Goal: Information Seeking & Learning: Learn about a topic

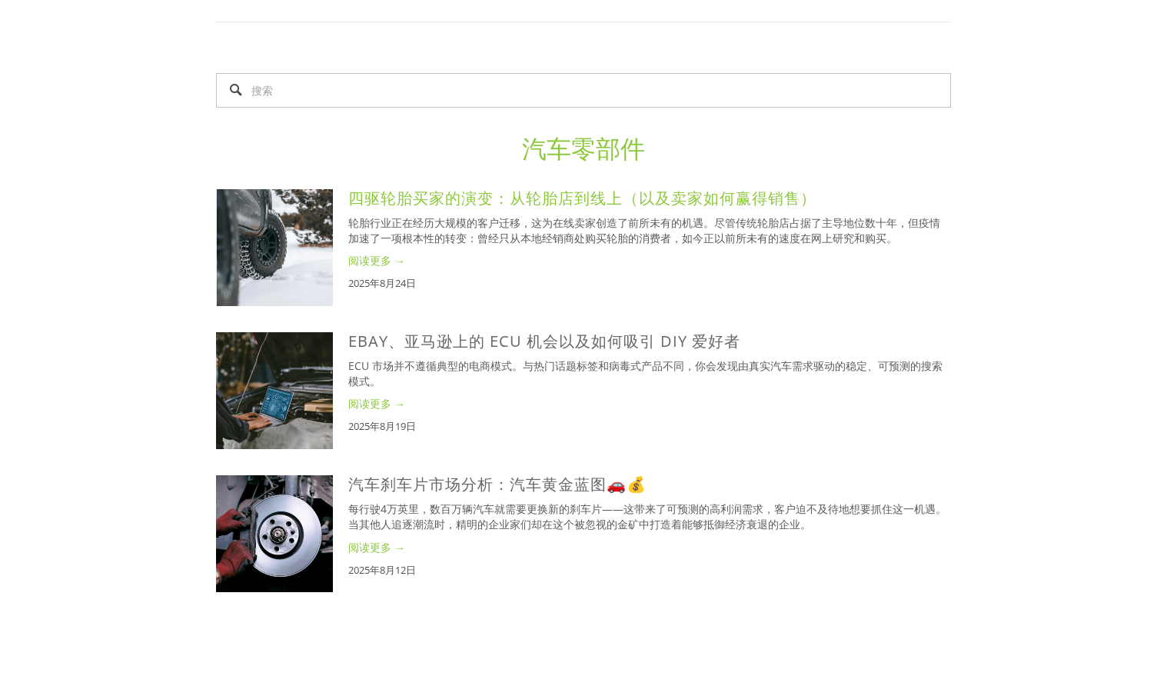
scroll to position [1307, 0]
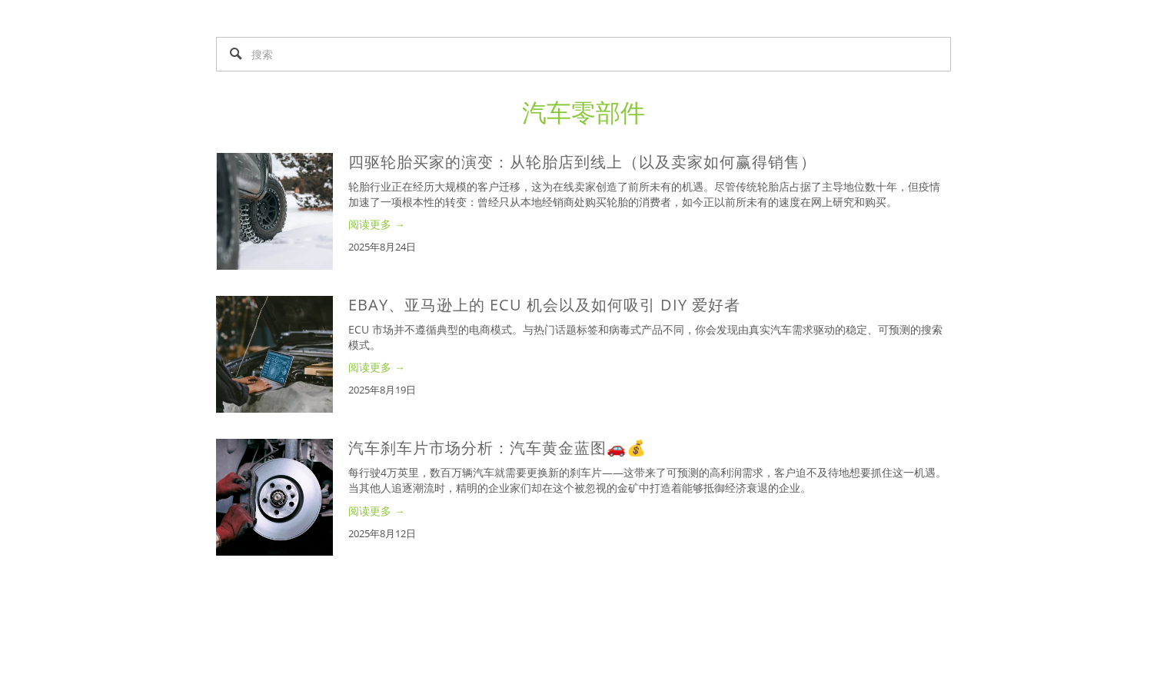
click at [511, 454] on div "Product Research Powered by you Discover Your Next Top Seller SUBSCRIBE" at bounding box center [583, 337] width 477 height 293
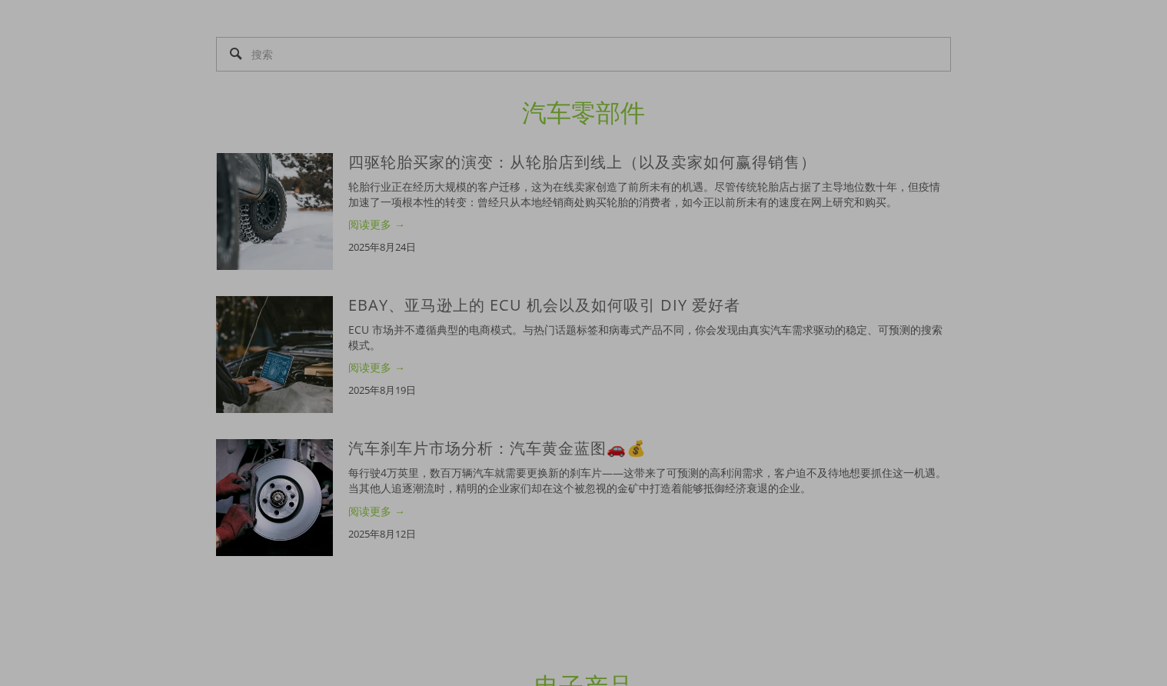
click at [509, 449] on div "由您提供的产品研究 发现你的下一个畅销产品 订阅" at bounding box center [583, 343] width 477 height 262
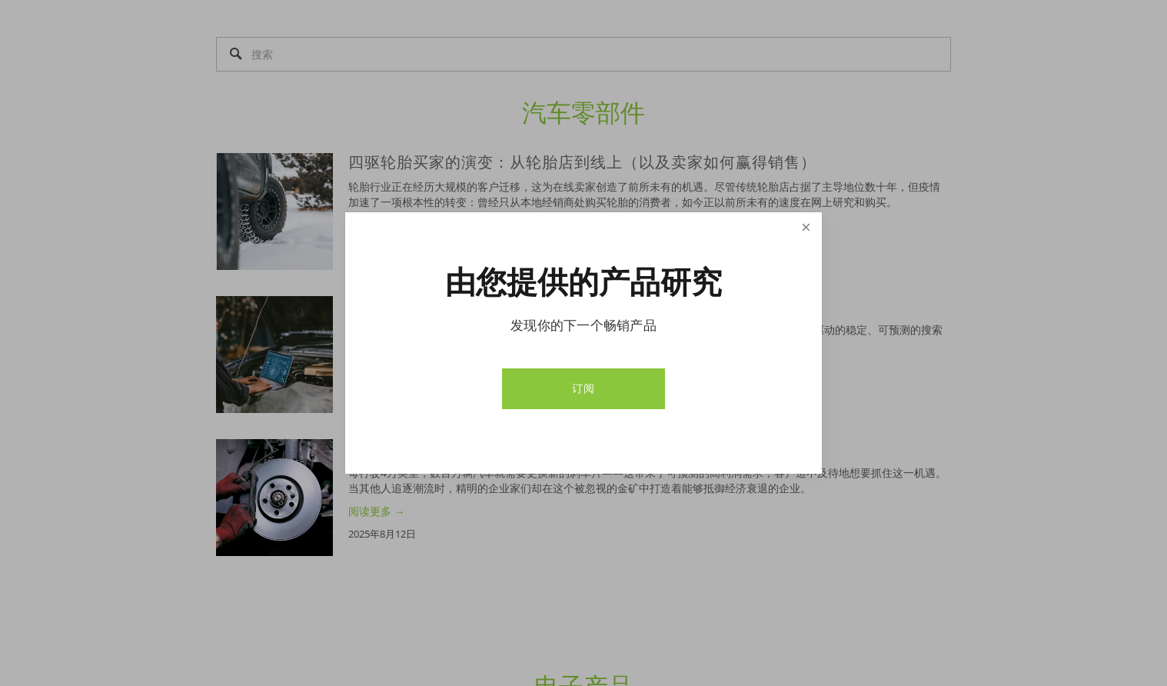
click at [793, 227] on link "关闭" at bounding box center [806, 228] width 27 height 27
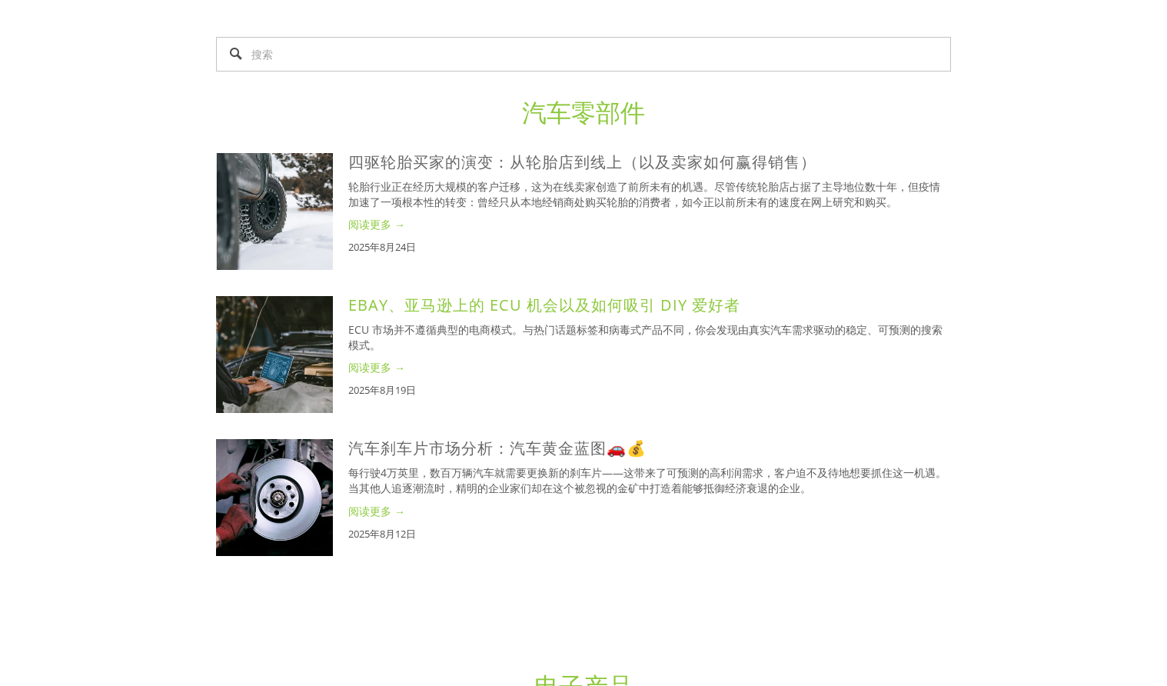
click at [580, 303] on font "eBay、亚马逊上的 ECU 机会以及如何吸引 DIY 爱好者" at bounding box center [544, 304] width 392 height 21
click at [516, 444] on font "汽车刹车片市场分析：汽车黄金蓝图🚗💰" at bounding box center [497, 447] width 298 height 21
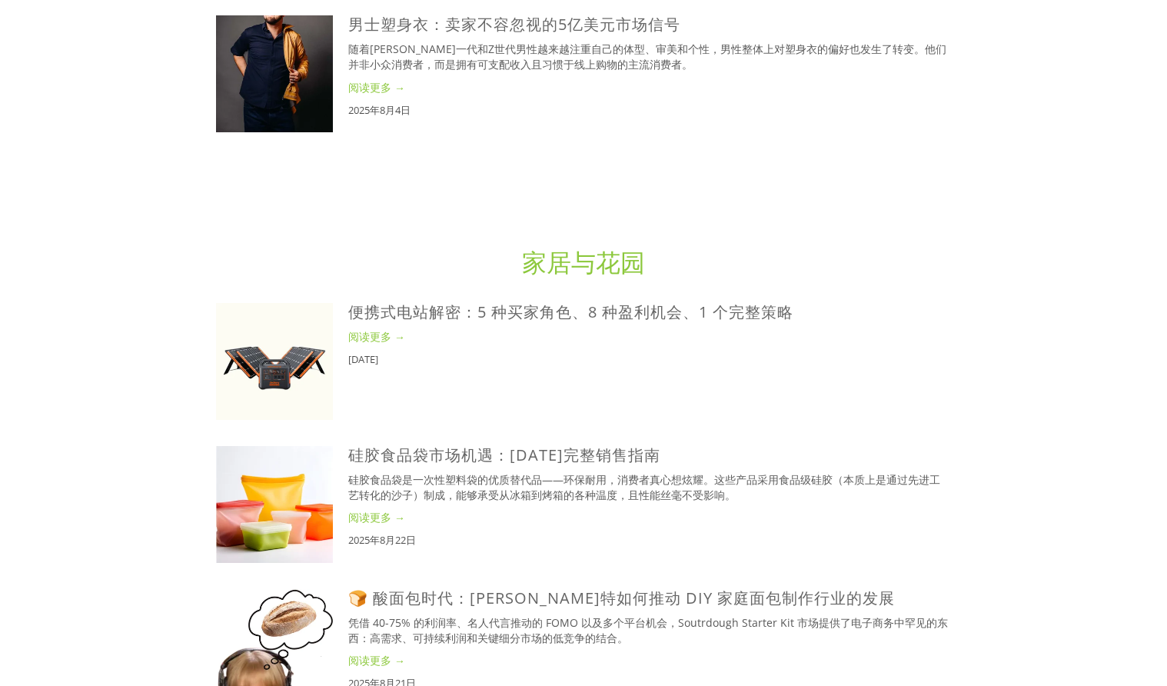
scroll to position [2922, 0]
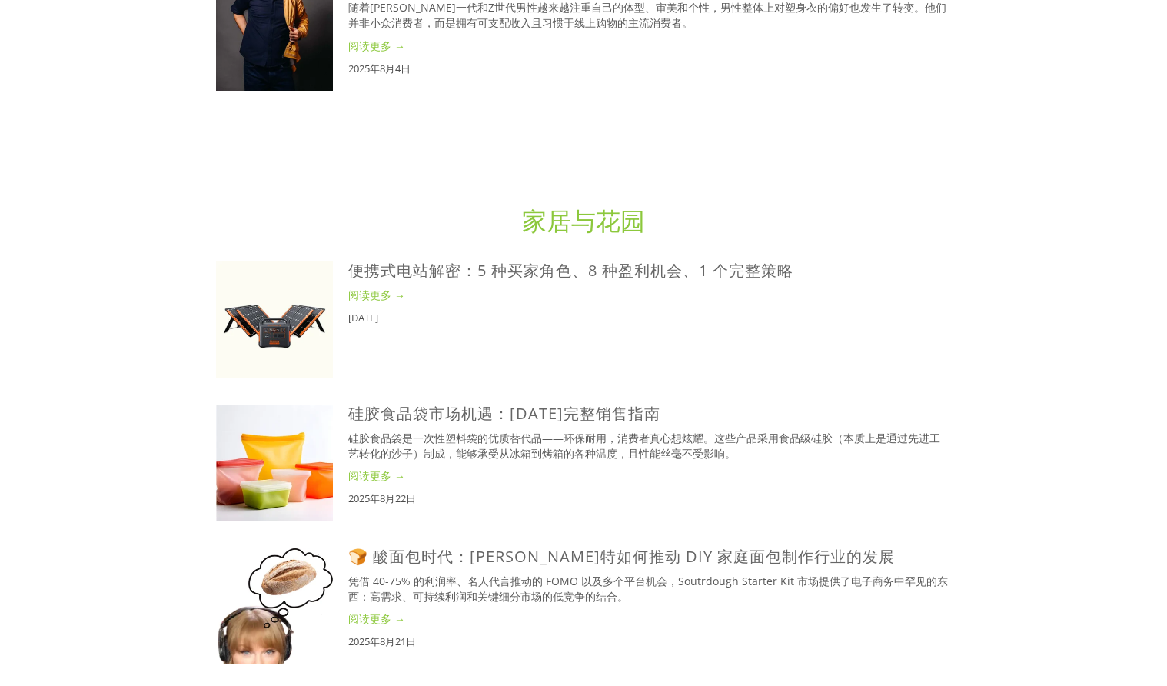
drag, startPoint x: 371, startPoint y: 0, endPoint x: 984, endPoint y: 204, distance: 646.5
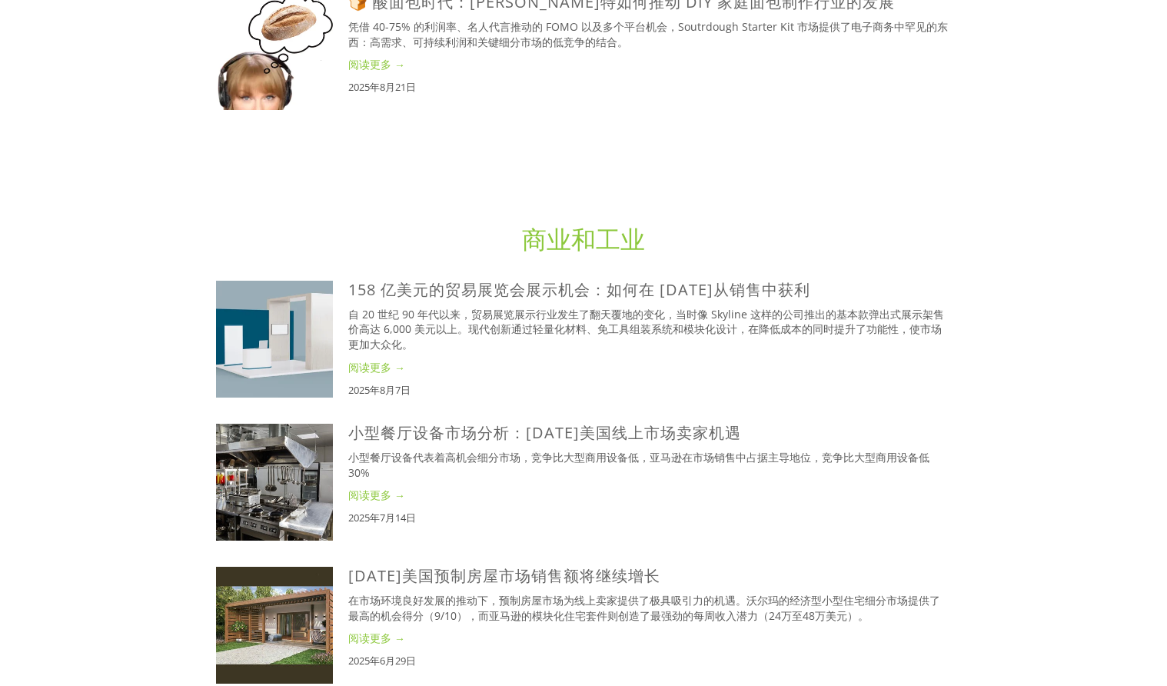
scroll to position [3614, 0]
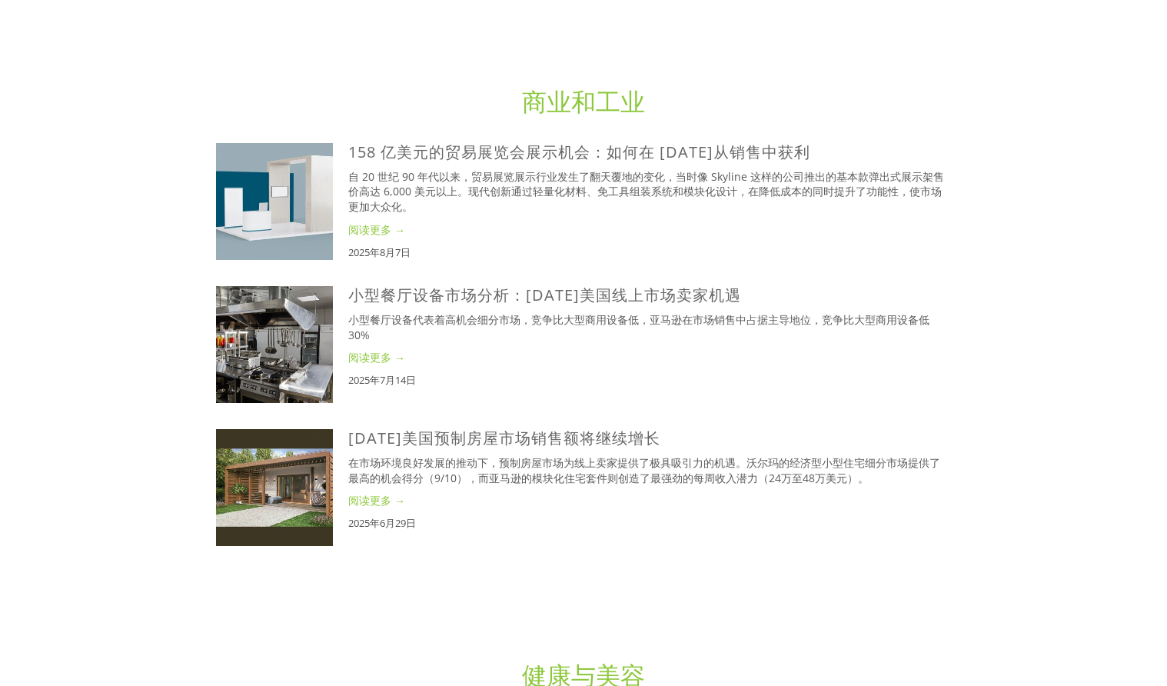
click at [854, 374] on div "2025年7月14日" at bounding box center [649, 380] width 603 height 14
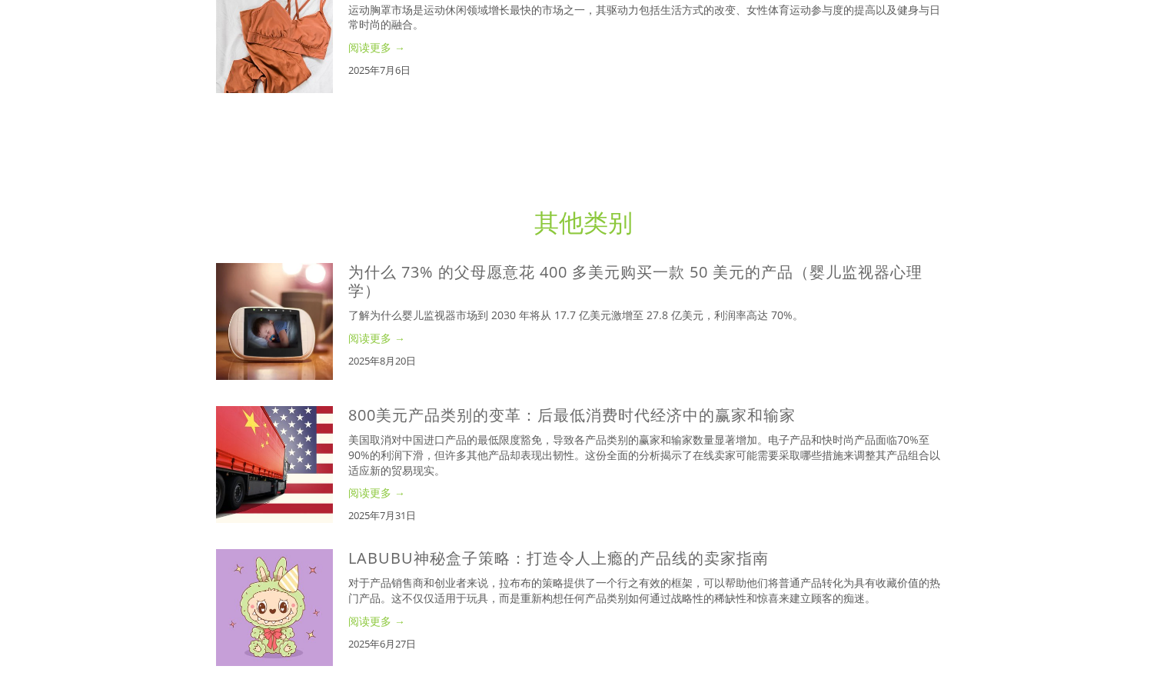
scroll to position [5305, 0]
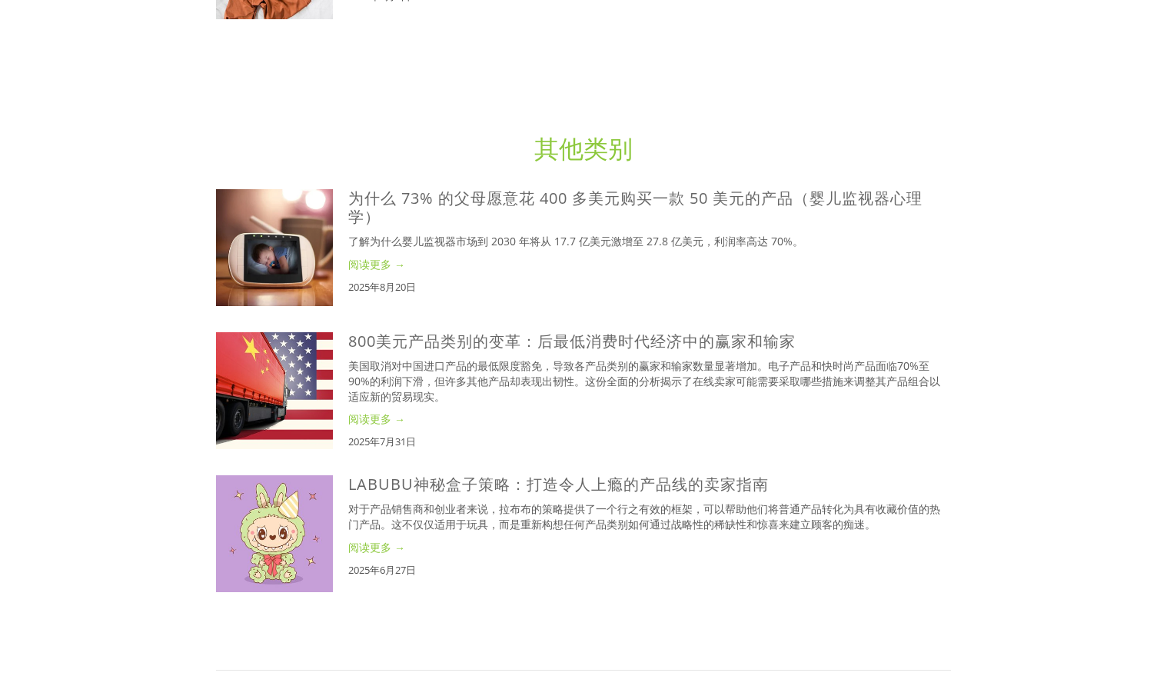
click at [374, 549] on font "阅读更多 →" at bounding box center [376, 547] width 57 height 15
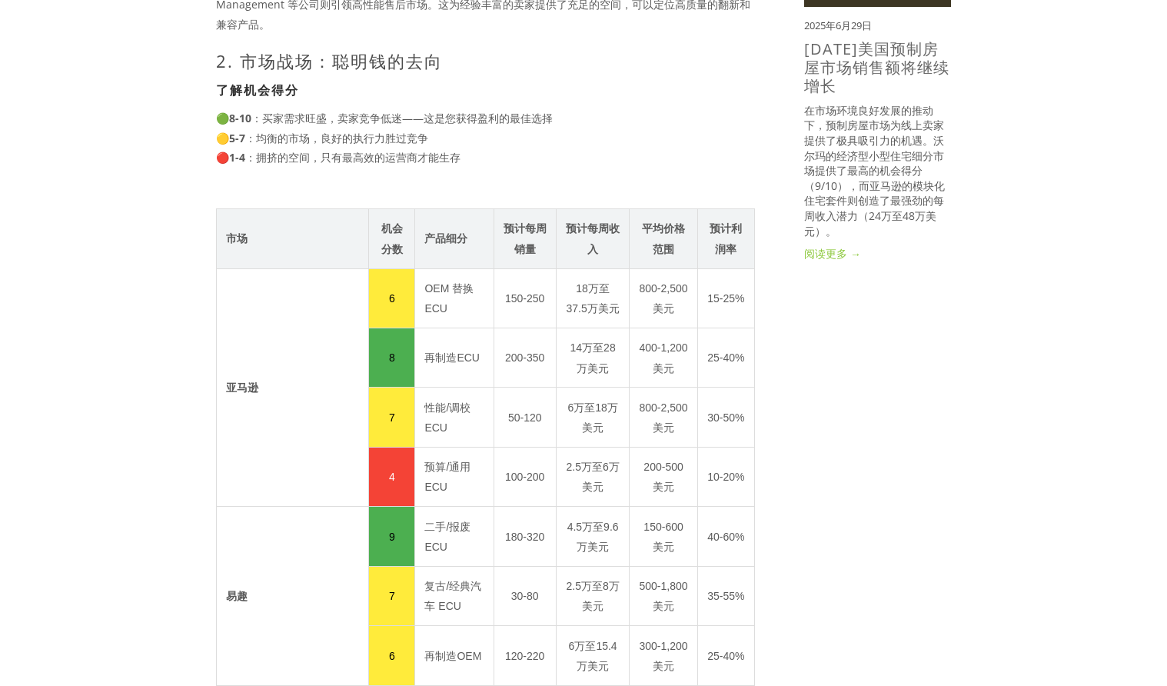
scroll to position [1384, 0]
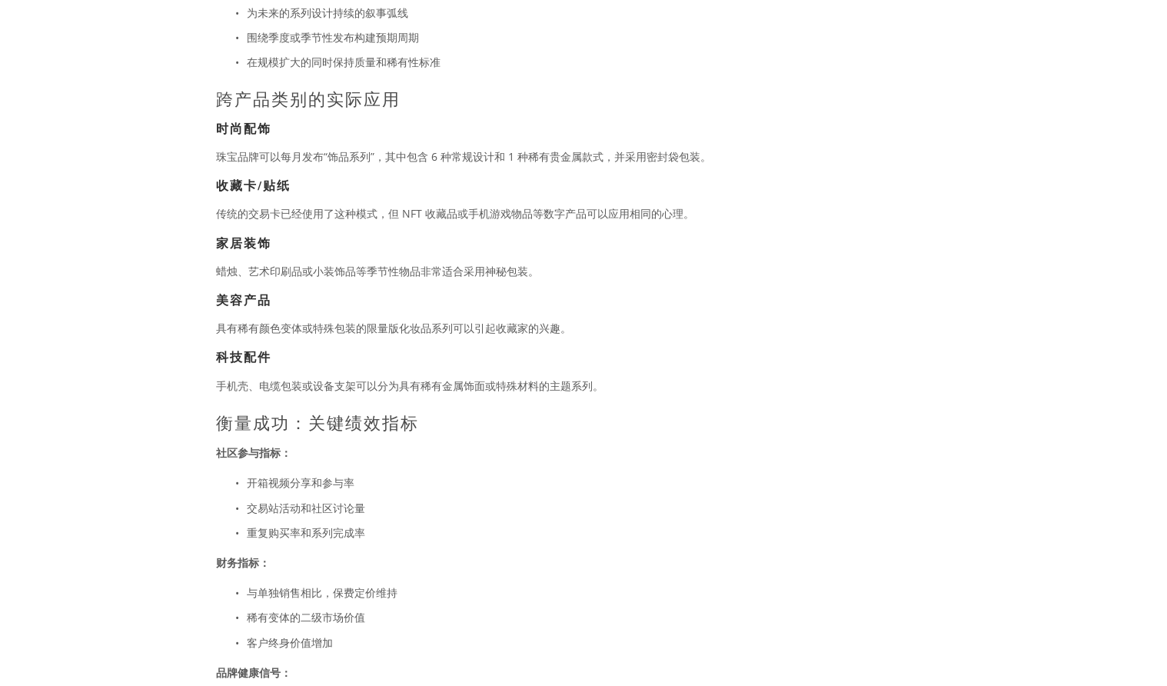
scroll to position [3075, 0]
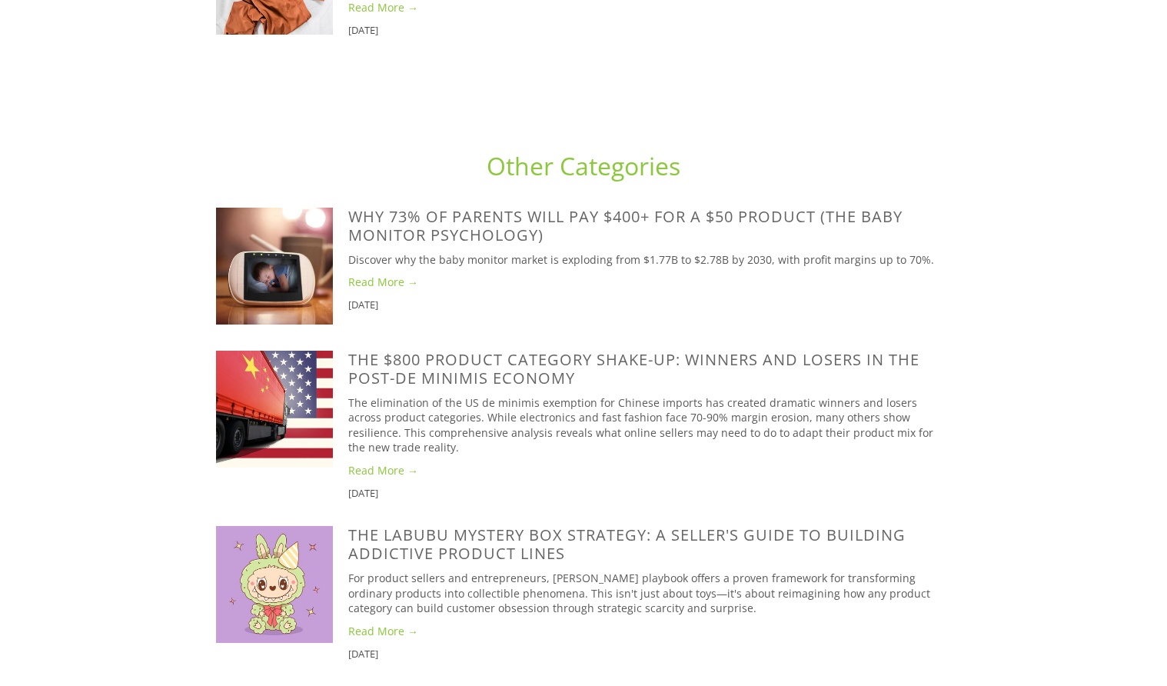
scroll to position [5545, 0]
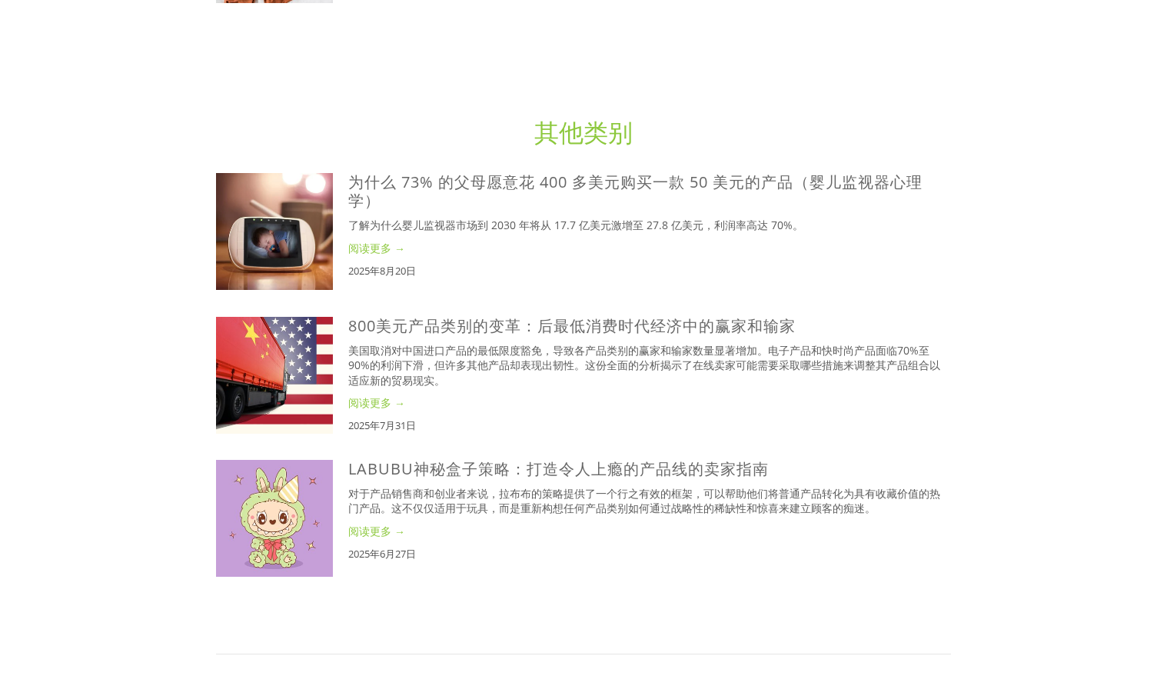
click at [368, 241] on font "阅读更多 →" at bounding box center [376, 248] width 57 height 15
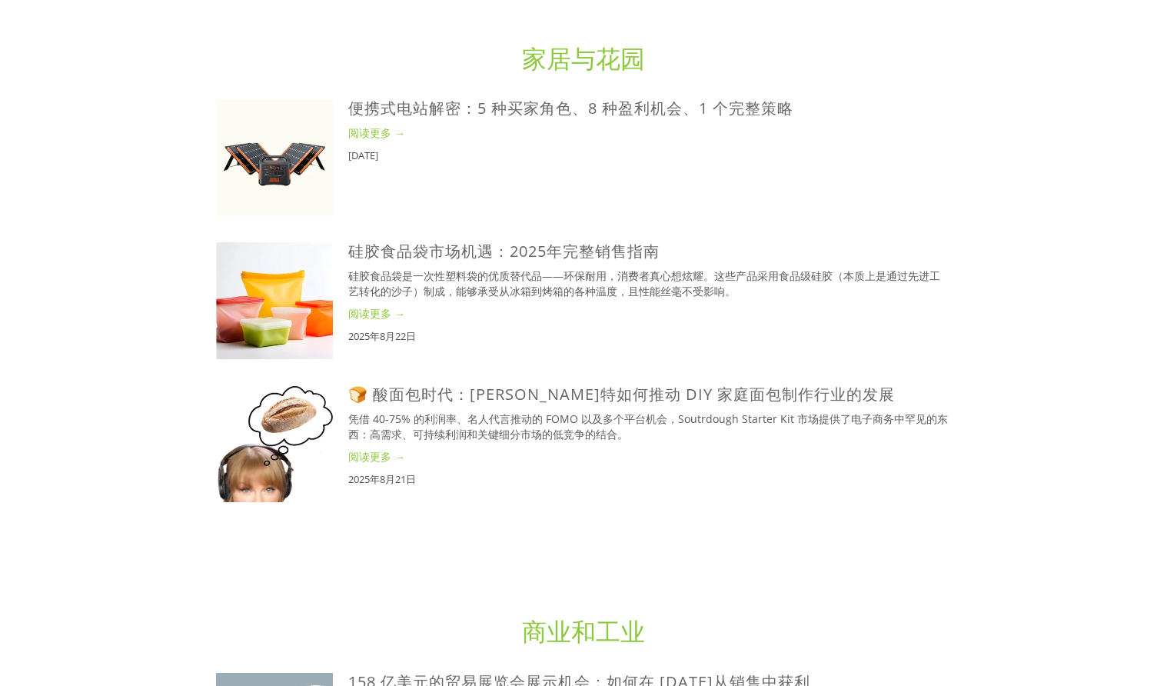
scroll to position [3049, 0]
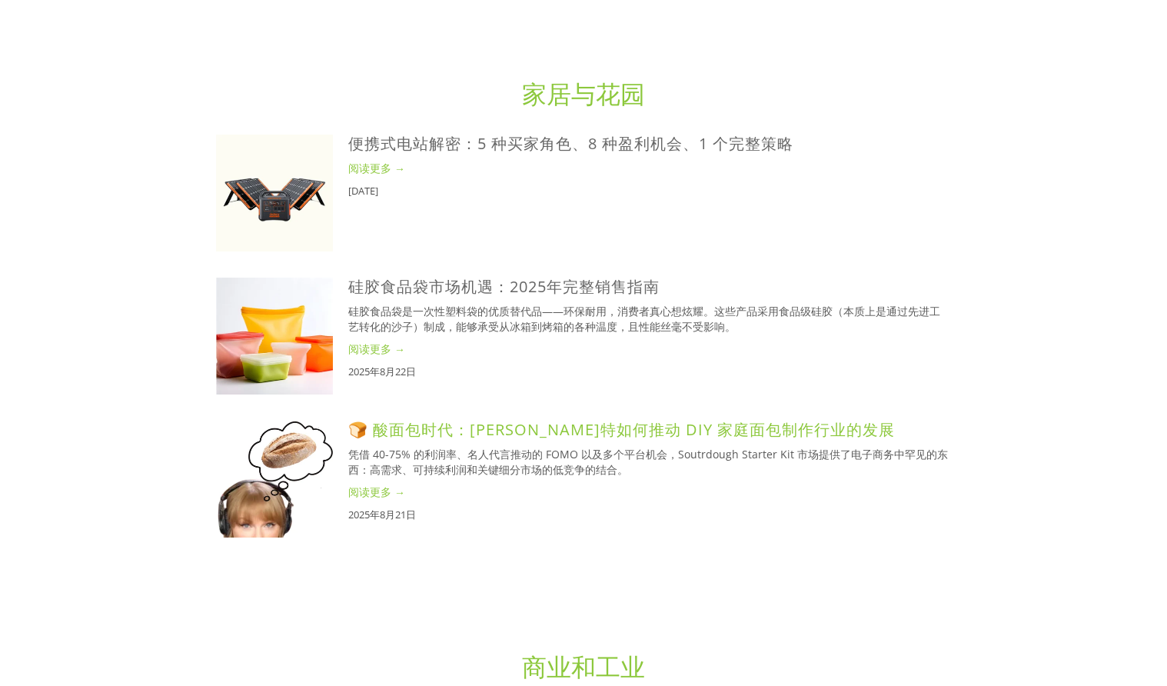
click at [694, 438] on font "🍞 酸面包时代：泰勒·斯威夫特如何推动 DIY 家庭面包制作行业的发展" at bounding box center [621, 429] width 547 height 21
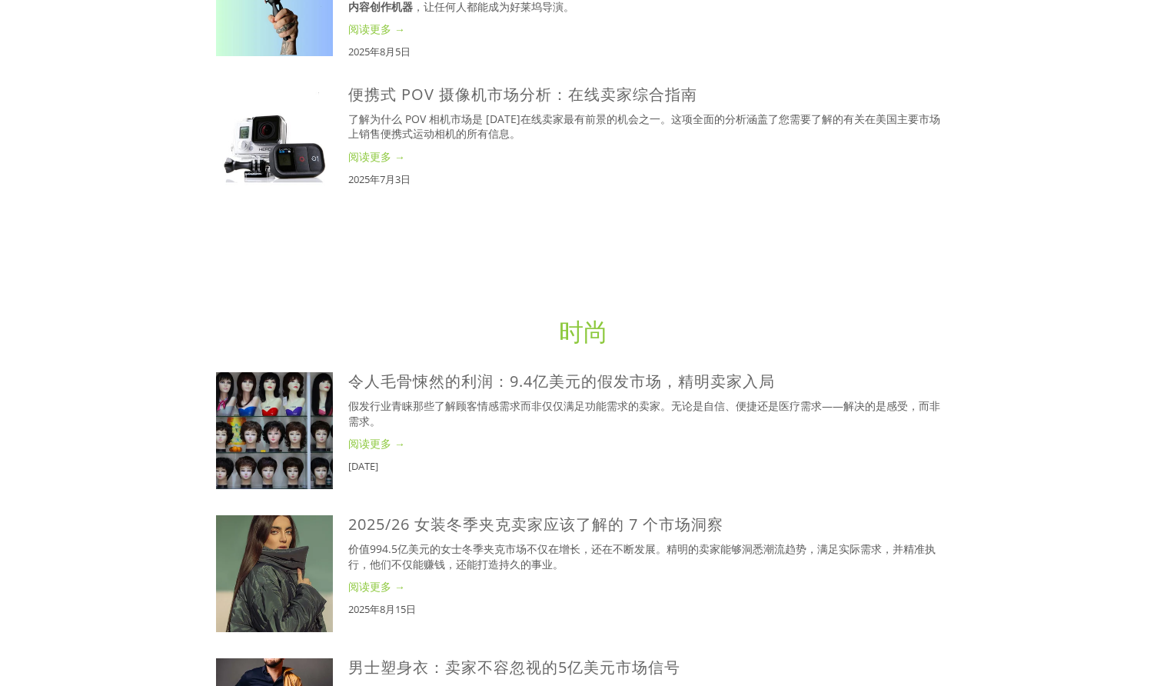
scroll to position [2203, 0]
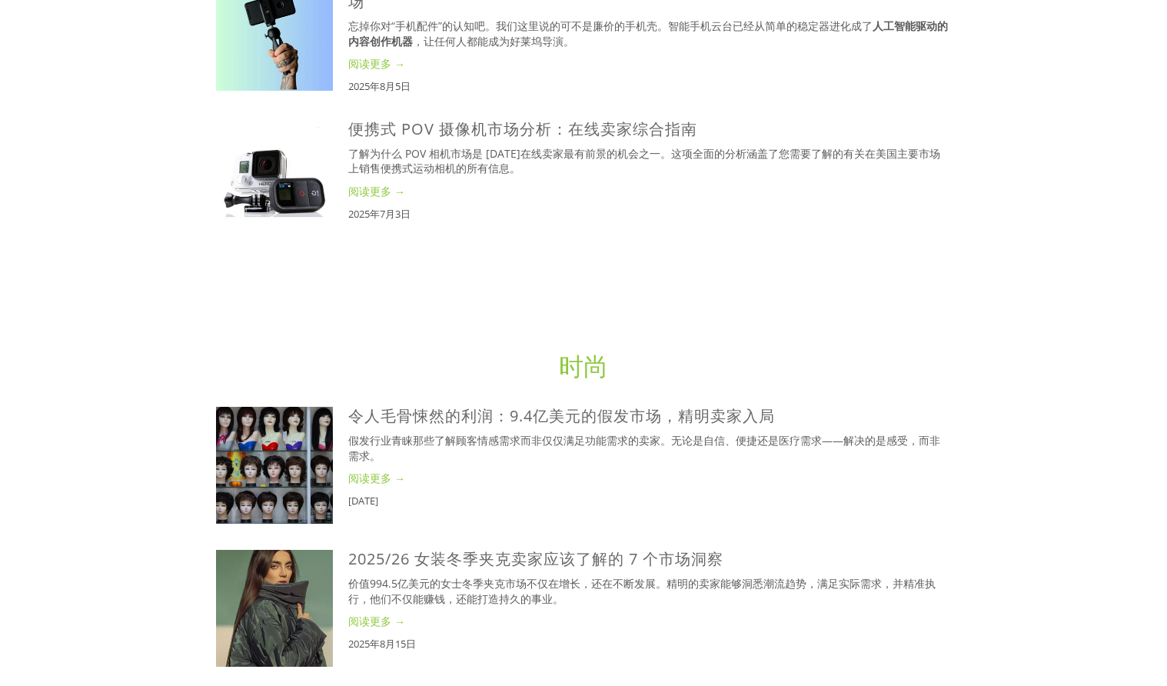
click at [897, 297] on div at bounding box center [583, 307] width 761 height 62
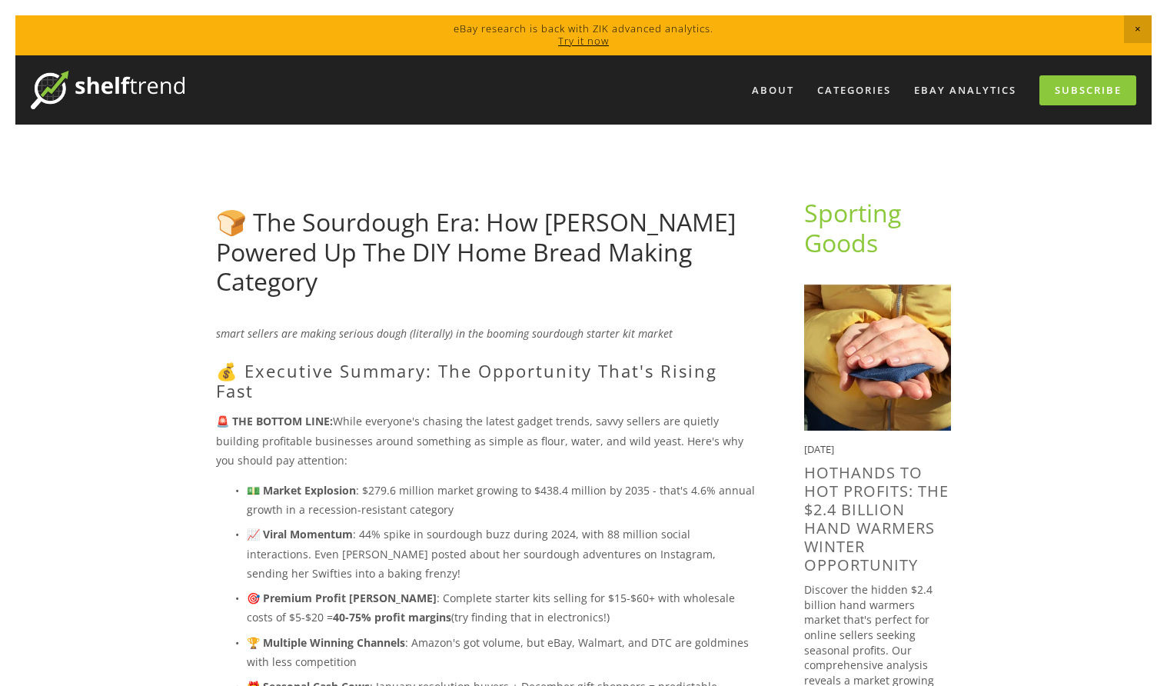
drag, startPoint x: 470, startPoint y: 288, endPoint x: 477, endPoint y: 290, distance: 8.0
drag, startPoint x: 477, startPoint y: 290, endPoint x: 383, endPoint y: 180, distance: 145.0
click at [349, 285] on h1 "🍞 The Sourdough Era: How Taylor Swift Powered Up The DIY Home Bread Making Cate…" at bounding box center [485, 252] width 539 height 88
